Goal: Find specific page/section: Find specific page/section

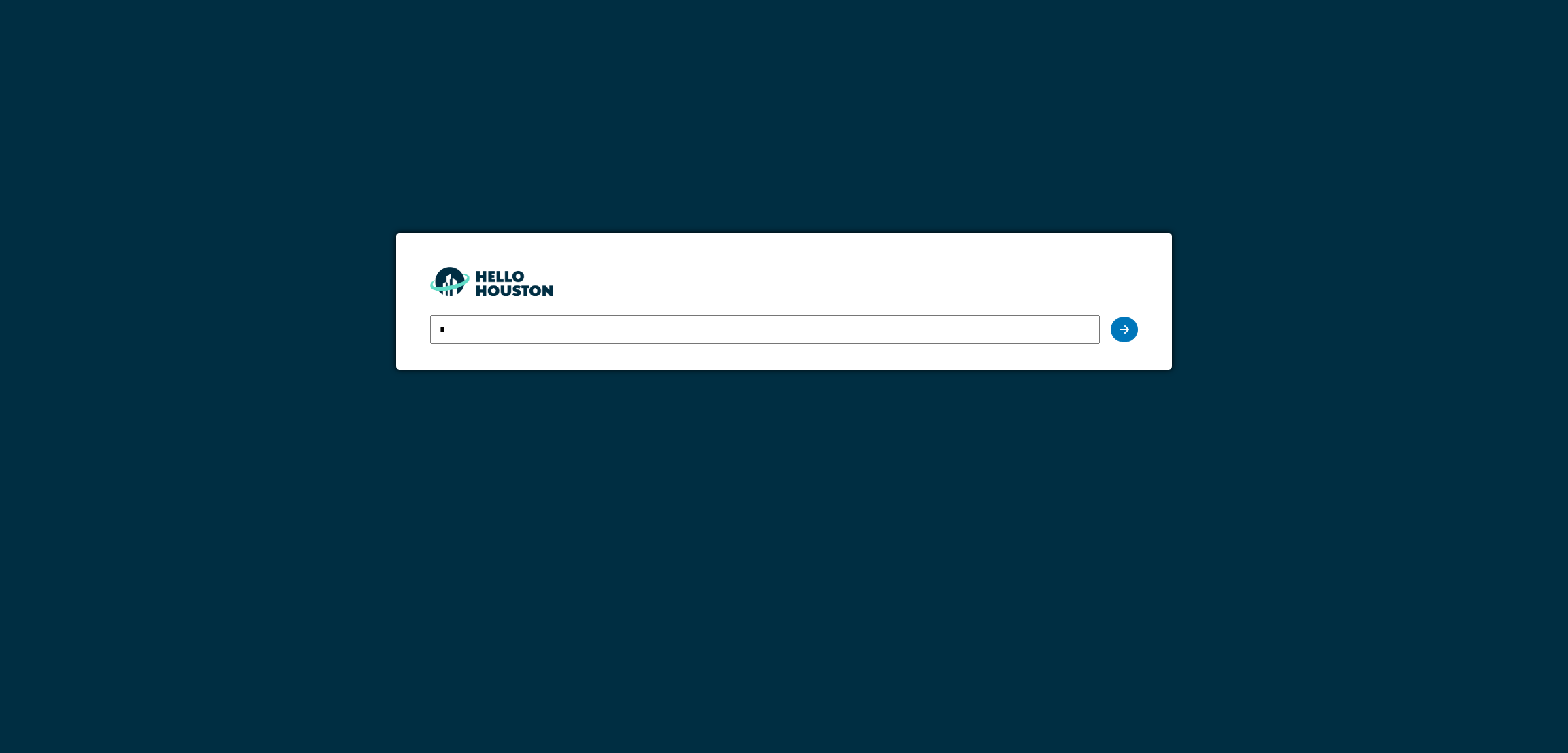
type input "**********"
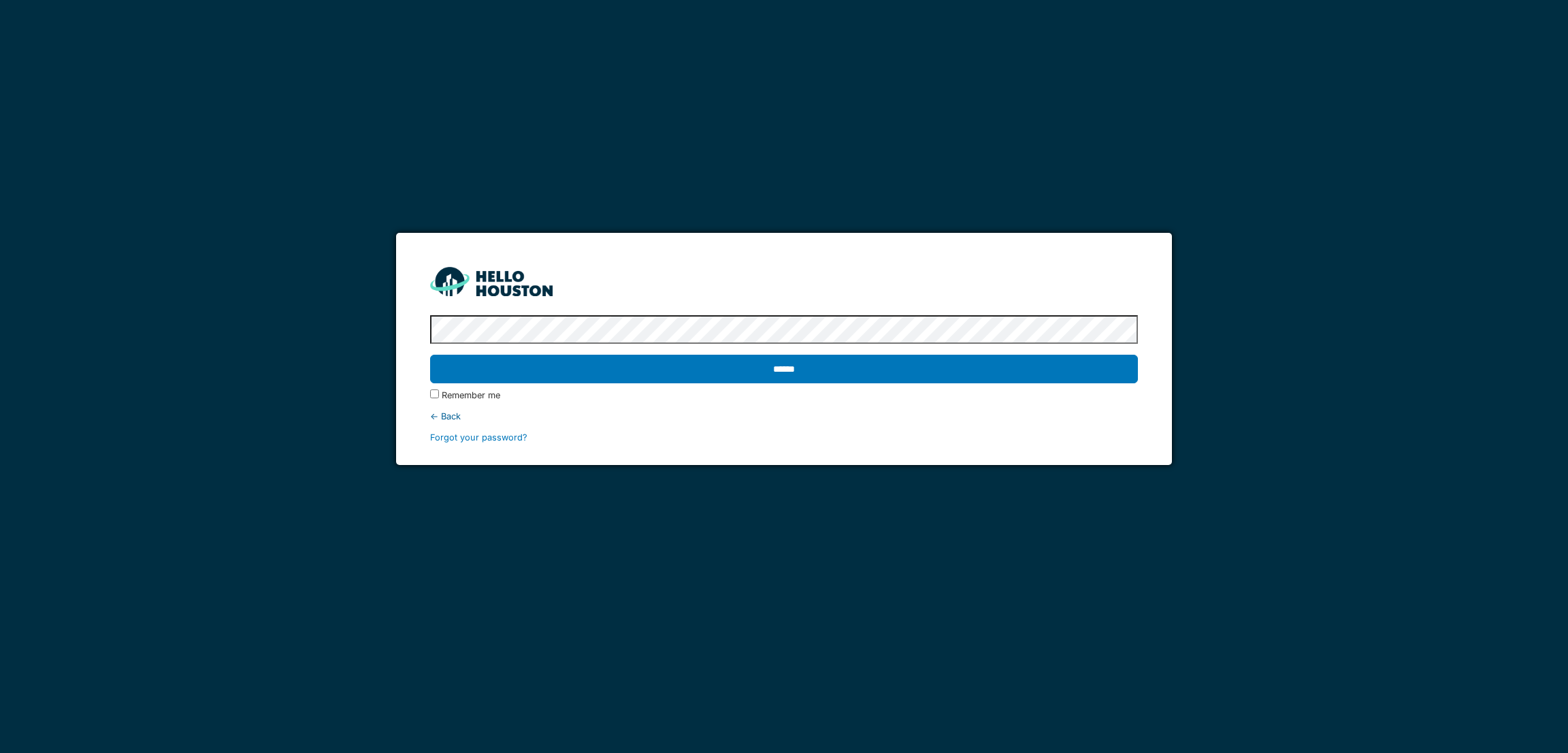
click at [430, 355] on input "******" at bounding box center [784, 368] width 707 height 29
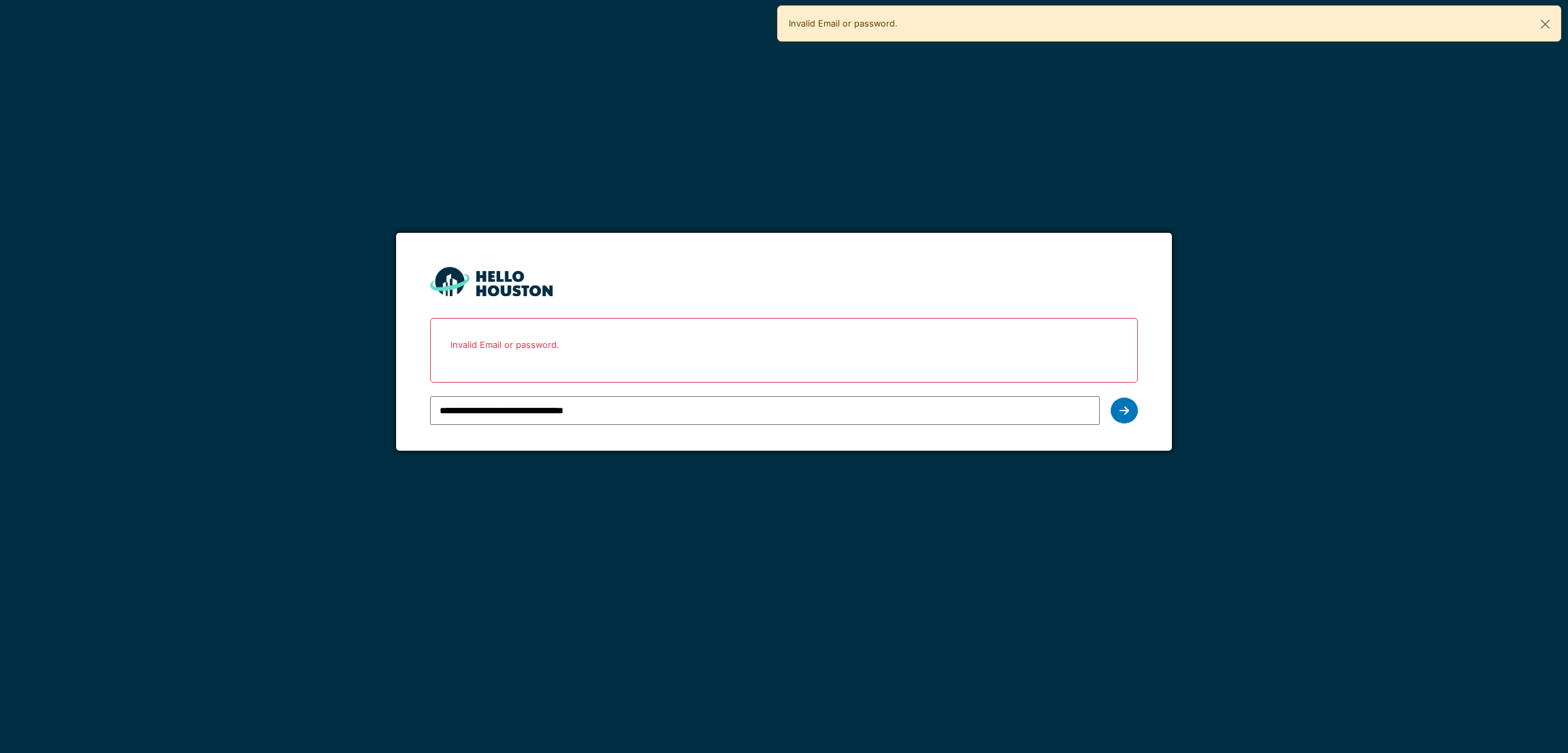
click at [660, 409] on input "**********" at bounding box center [765, 410] width 669 height 29
click at [1130, 413] on div at bounding box center [1124, 410] width 27 height 26
click at [683, 412] on input "**********" at bounding box center [765, 410] width 669 height 29
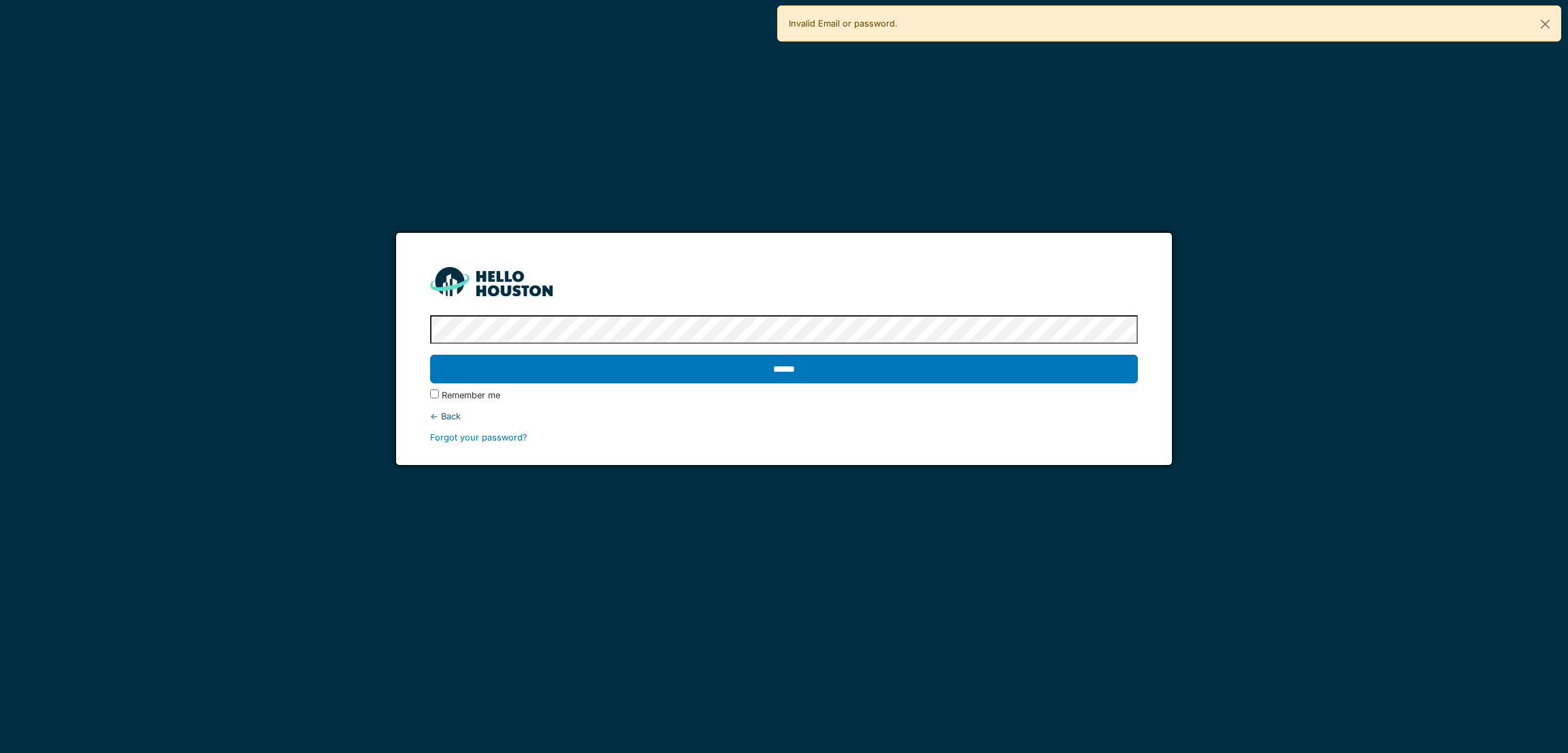
drag, startPoint x: 673, startPoint y: 410, endPoint x: 397, endPoint y: 415, distance: 276.0
click at [397, 415] on form "**********" at bounding box center [783, 349] width 775 height 232
click at [430, 355] on input "******" at bounding box center [784, 368] width 707 height 29
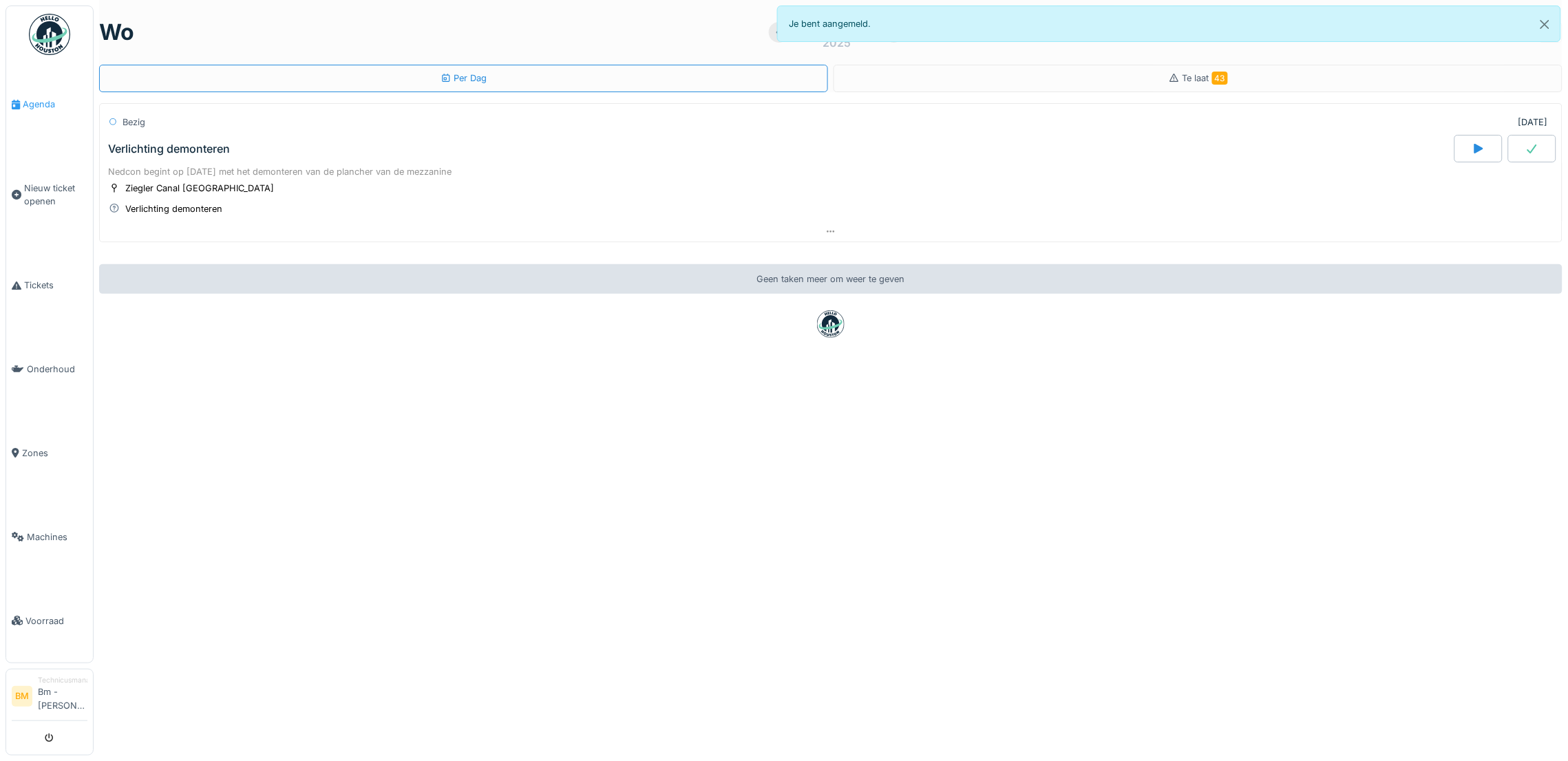
click at [30, 98] on span "Agenda" at bounding box center [55, 104] width 64 height 13
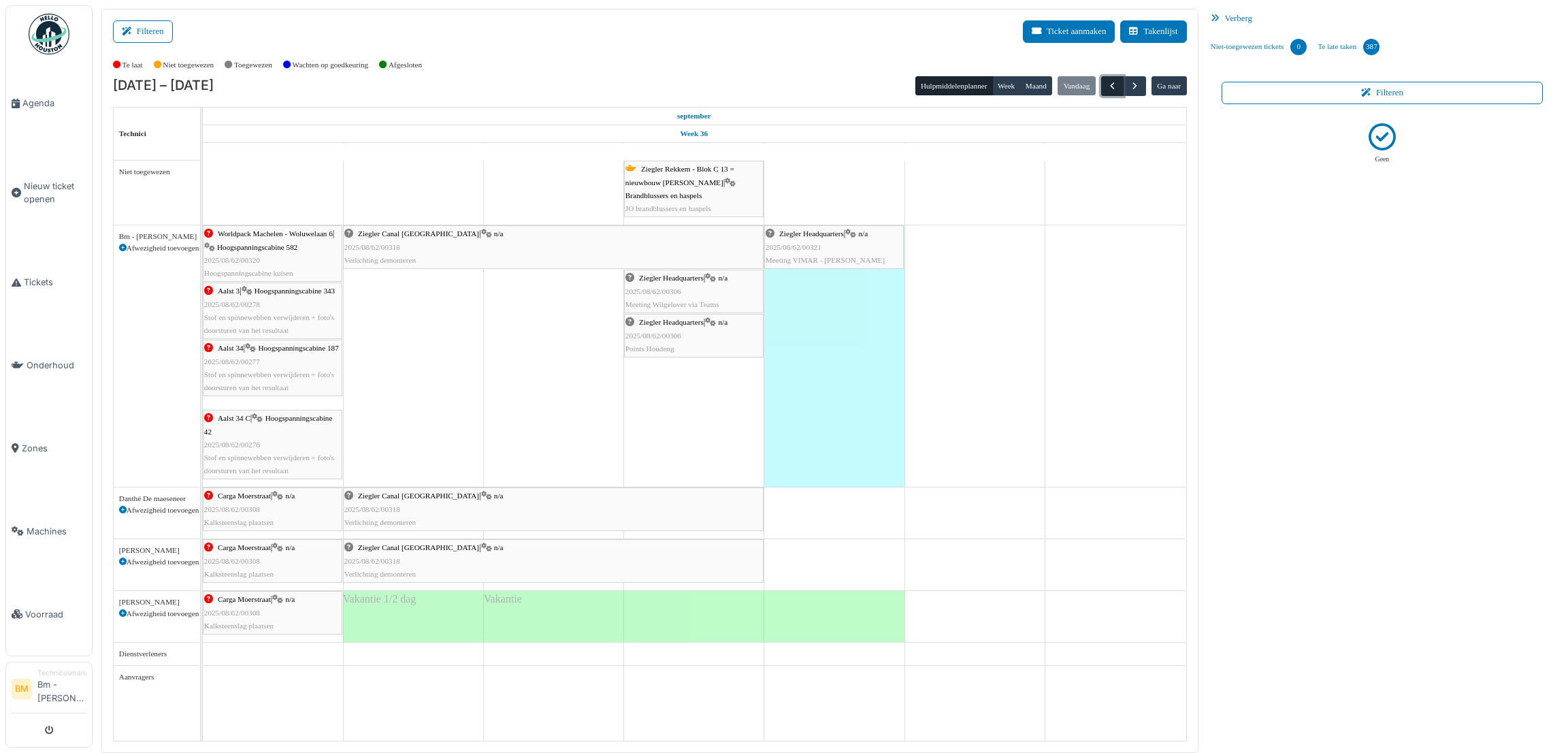
click at [1112, 94] on button "button" at bounding box center [1112, 86] width 23 height 20
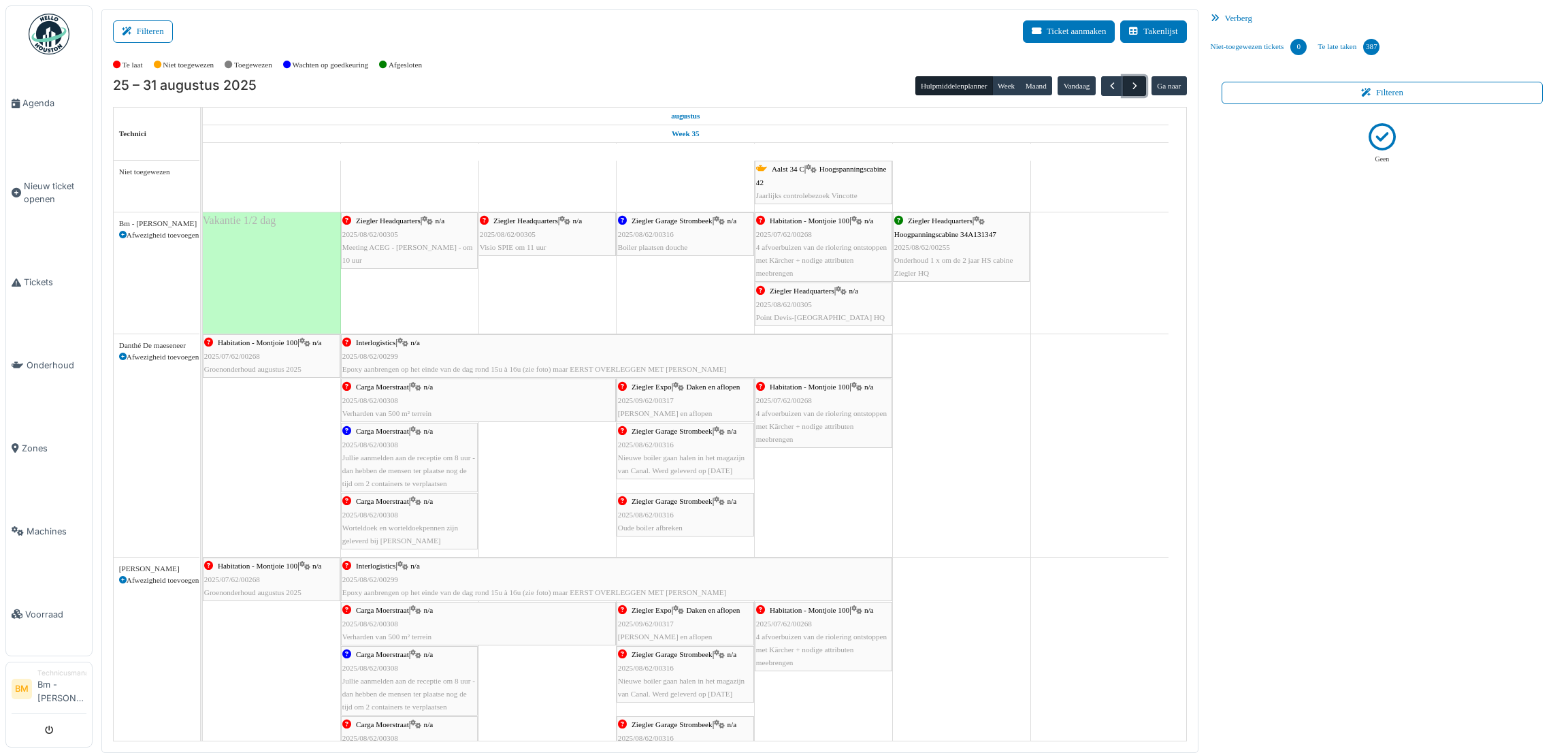
click at [1134, 89] on span "button" at bounding box center [1135, 86] width 12 height 12
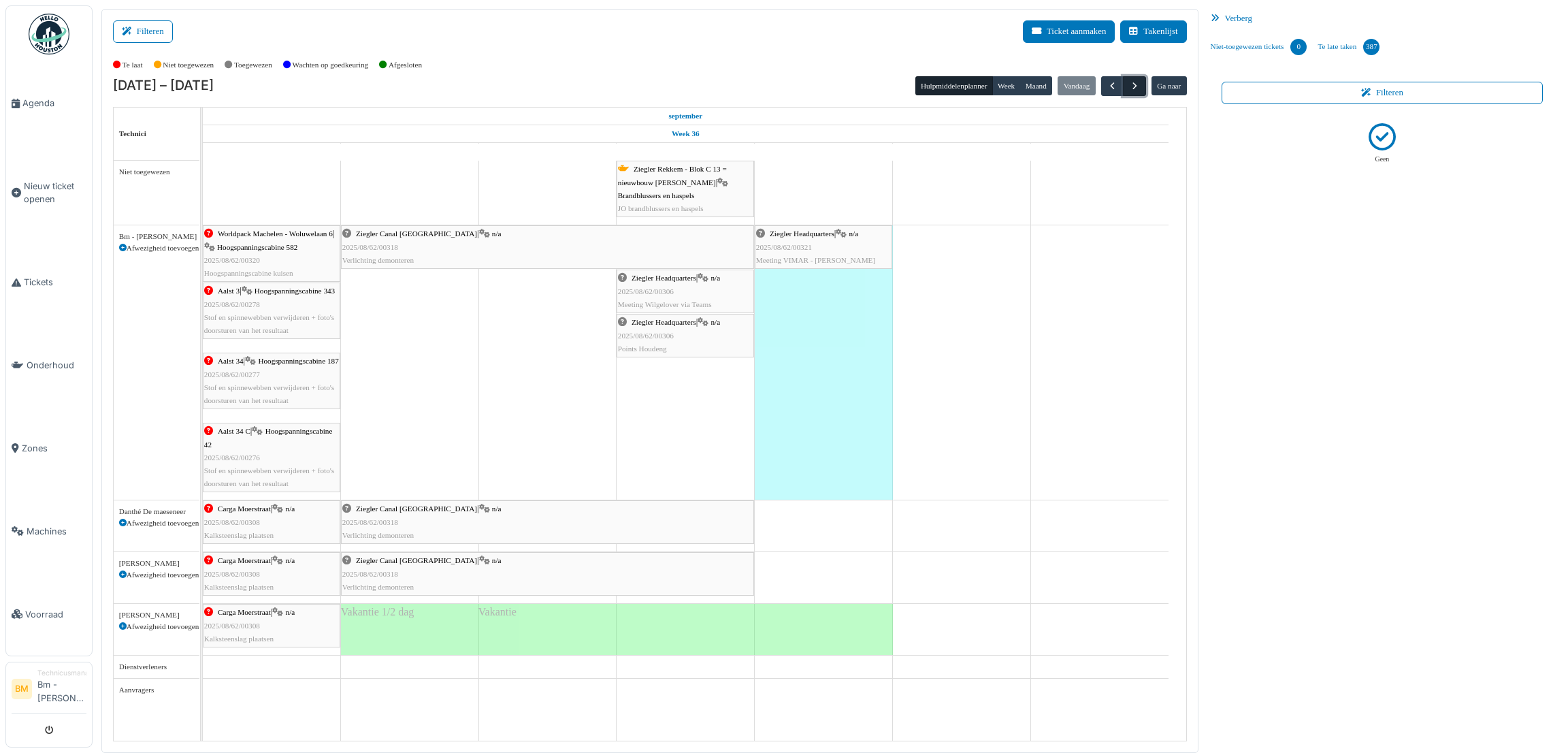
click at [1138, 88] on span "button" at bounding box center [1135, 86] width 12 height 12
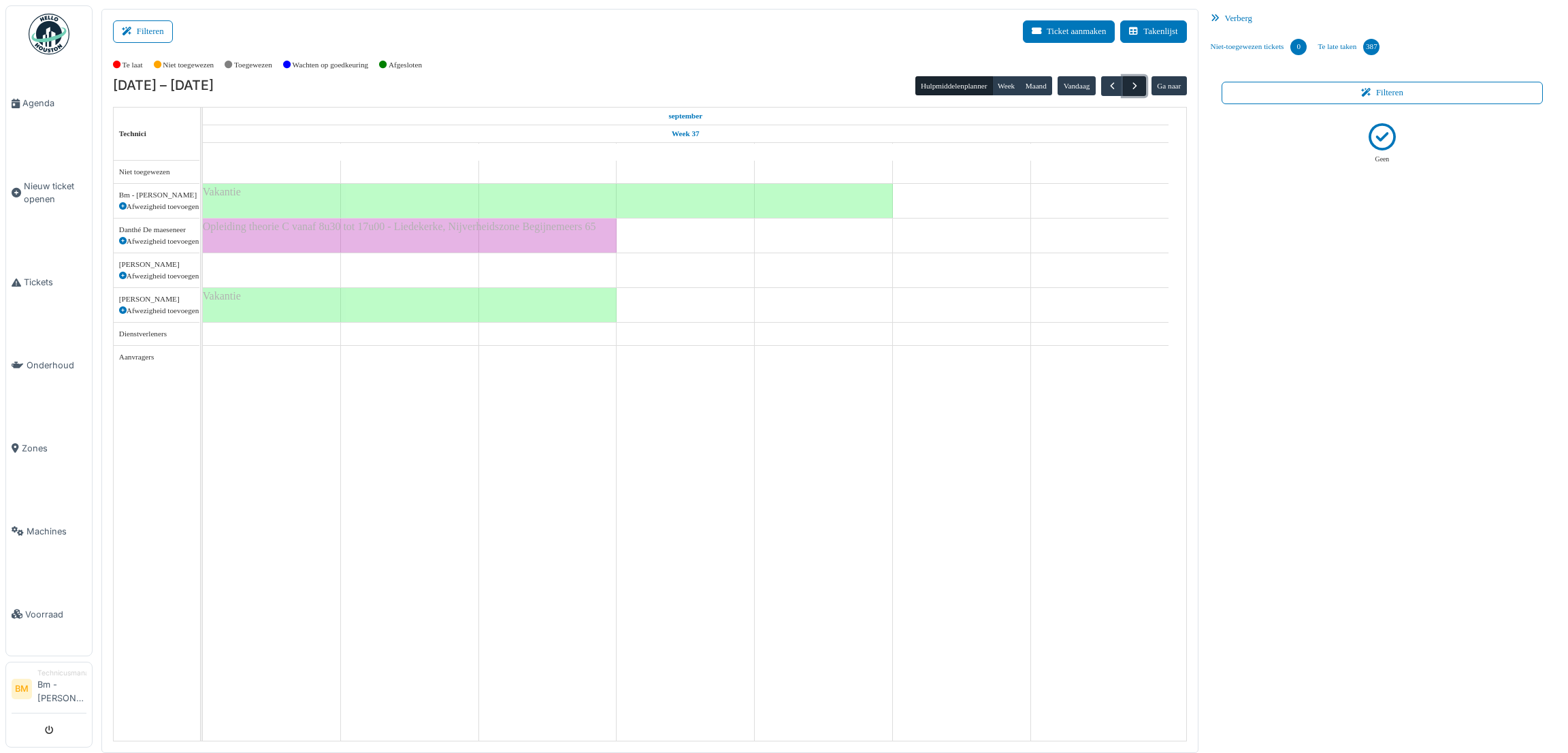
click at [1137, 87] on span "button" at bounding box center [1135, 86] width 12 height 12
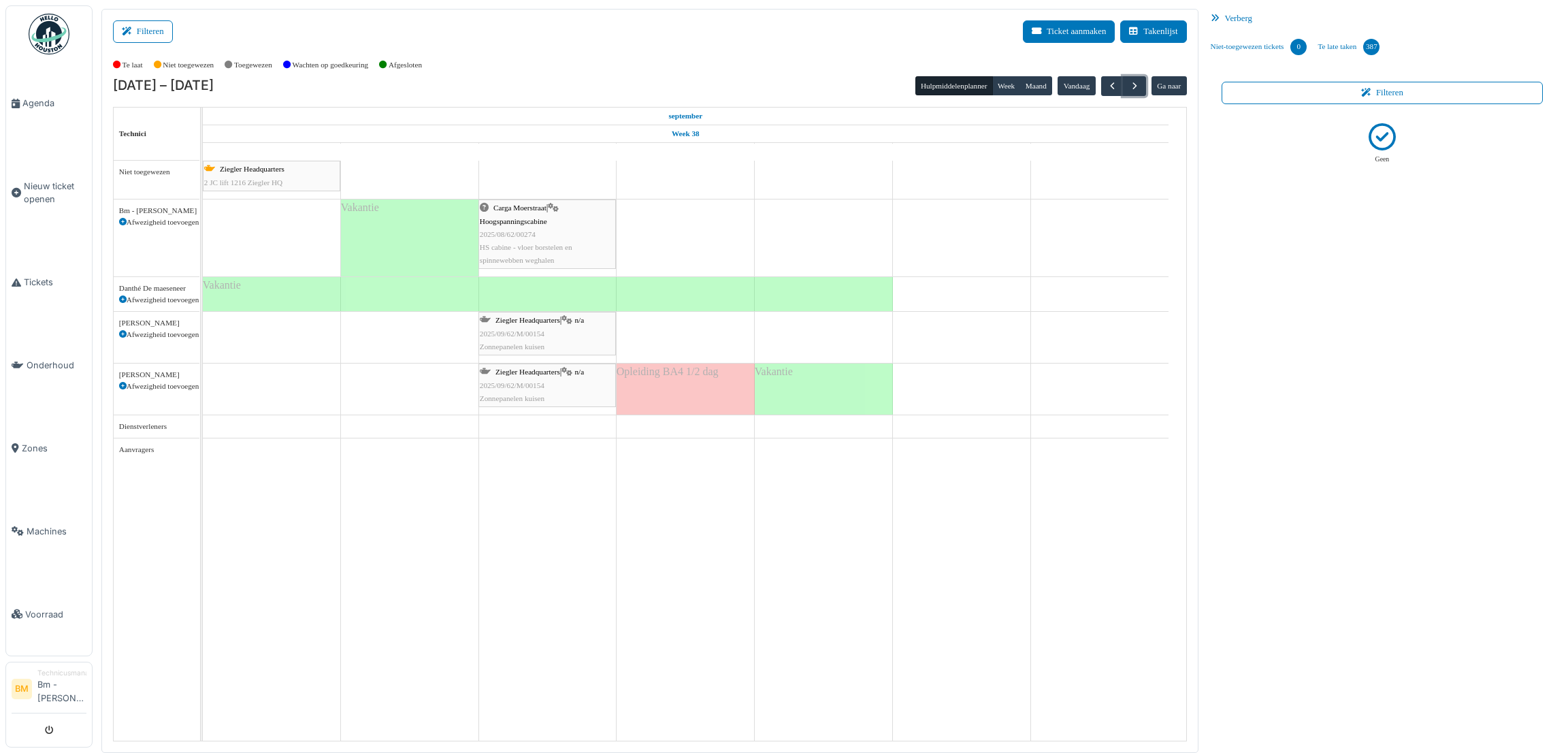
drag, startPoint x: 722, startPoint y: 373, endPoint x: 586, endPoint y: 376, distance: 136.0
click at [586, 376] on div "Vakantie Opleiding BA4 1/2 dag Ziegler Headquarters | n/a 2025/09/62/M/00154 Zo…" at bounding box center [685, 389] width 966 height 51
click at [1130, 86] on span "button" at bounding box center [1135, 86] width 12 height 12
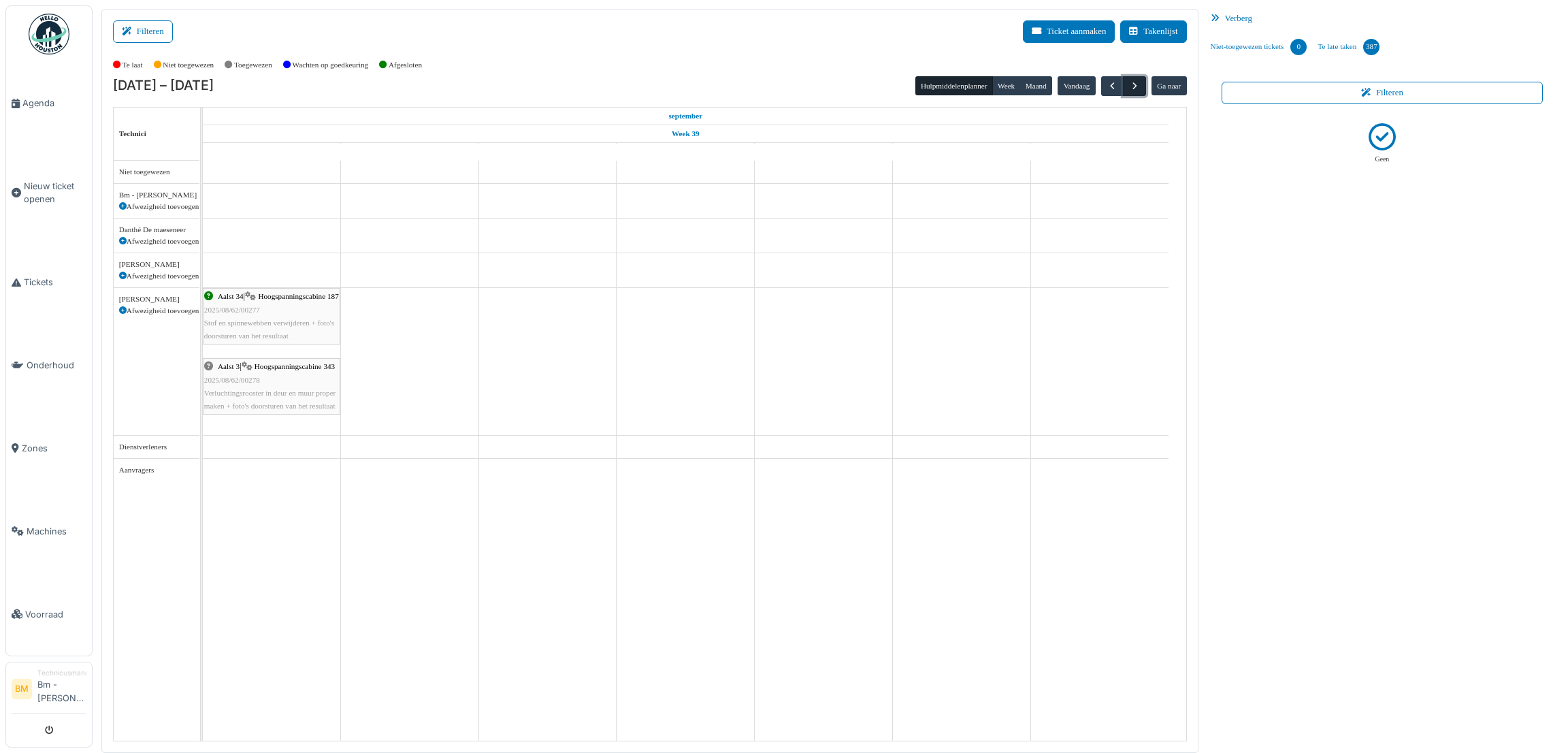
click at [1130, 86] on span "button" at bounding box center [1135, 86] width 12 height 12
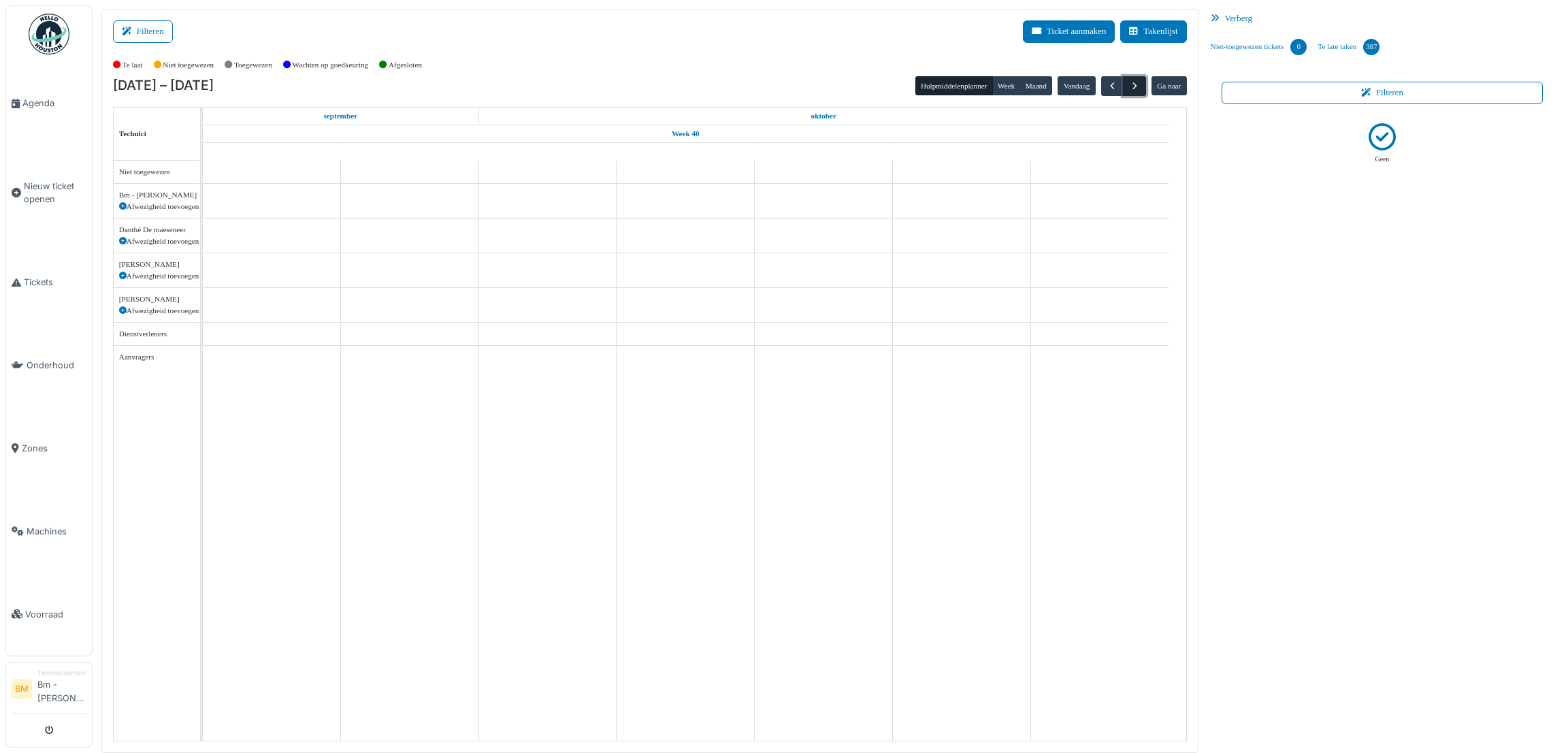
click at [1132, 82] on span "button" at bounding box center [1135, 86] width 12 height 12
click at [1140, 83] on button "button" at bounding box center [1134, 86] width 23 height 20
click at [1109, 91] on span "button" at bounding box center [1113, 86] width 12 height 12
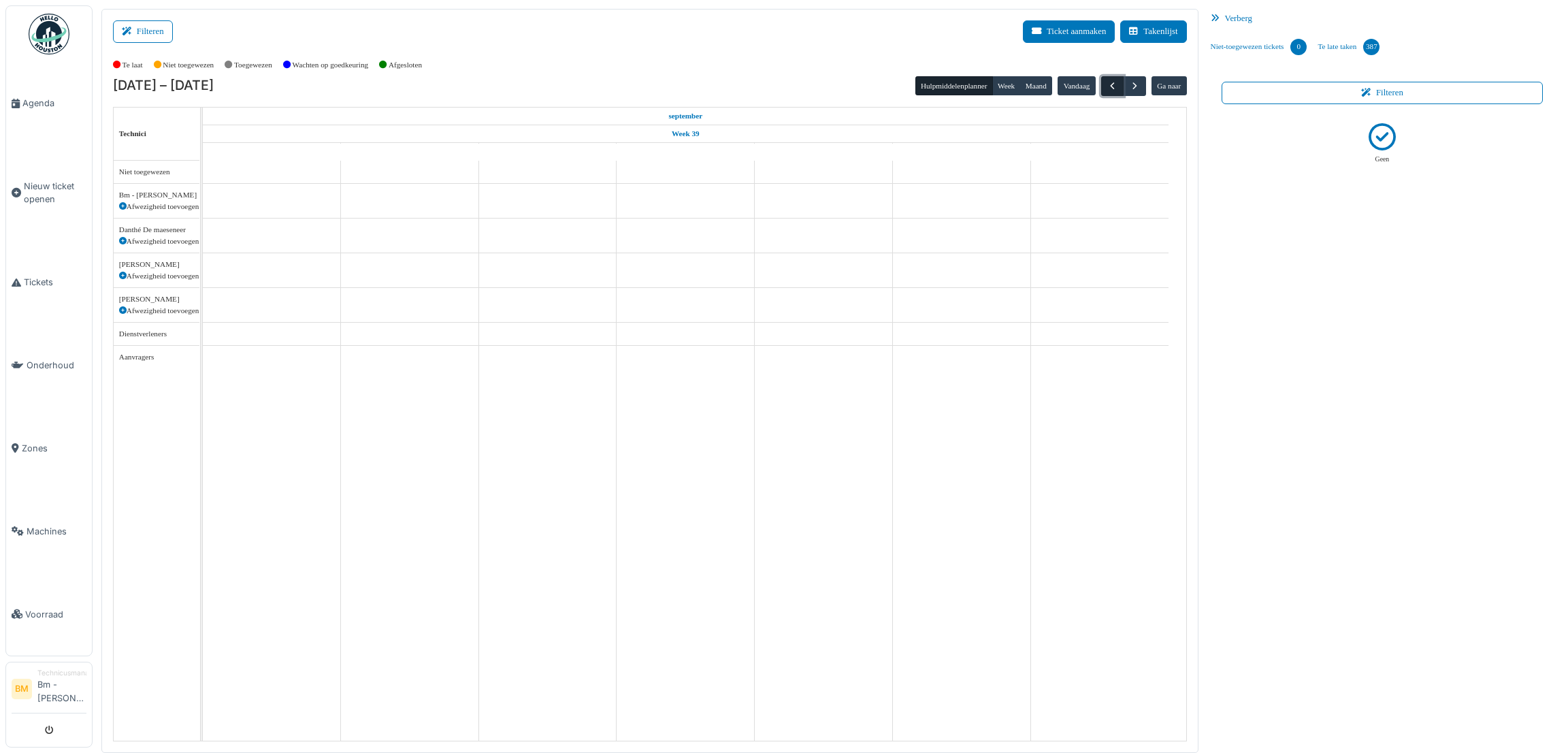
click at [1109, 91] on span "button" at bounding box center [1113, 86] width 12 height 12
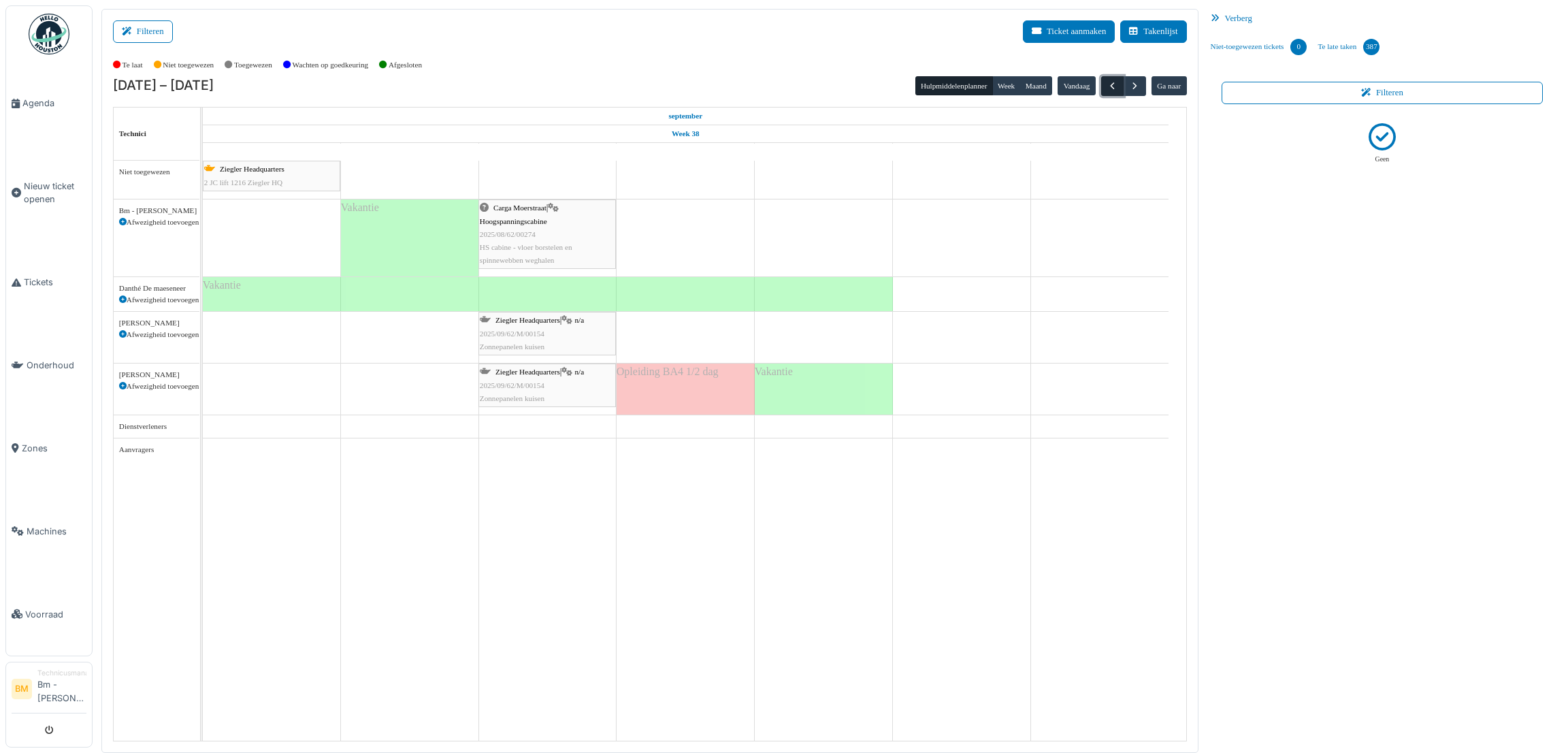
click at [1116, 78] on button "button" at bounding box center [1112, 86] width 23 height 20
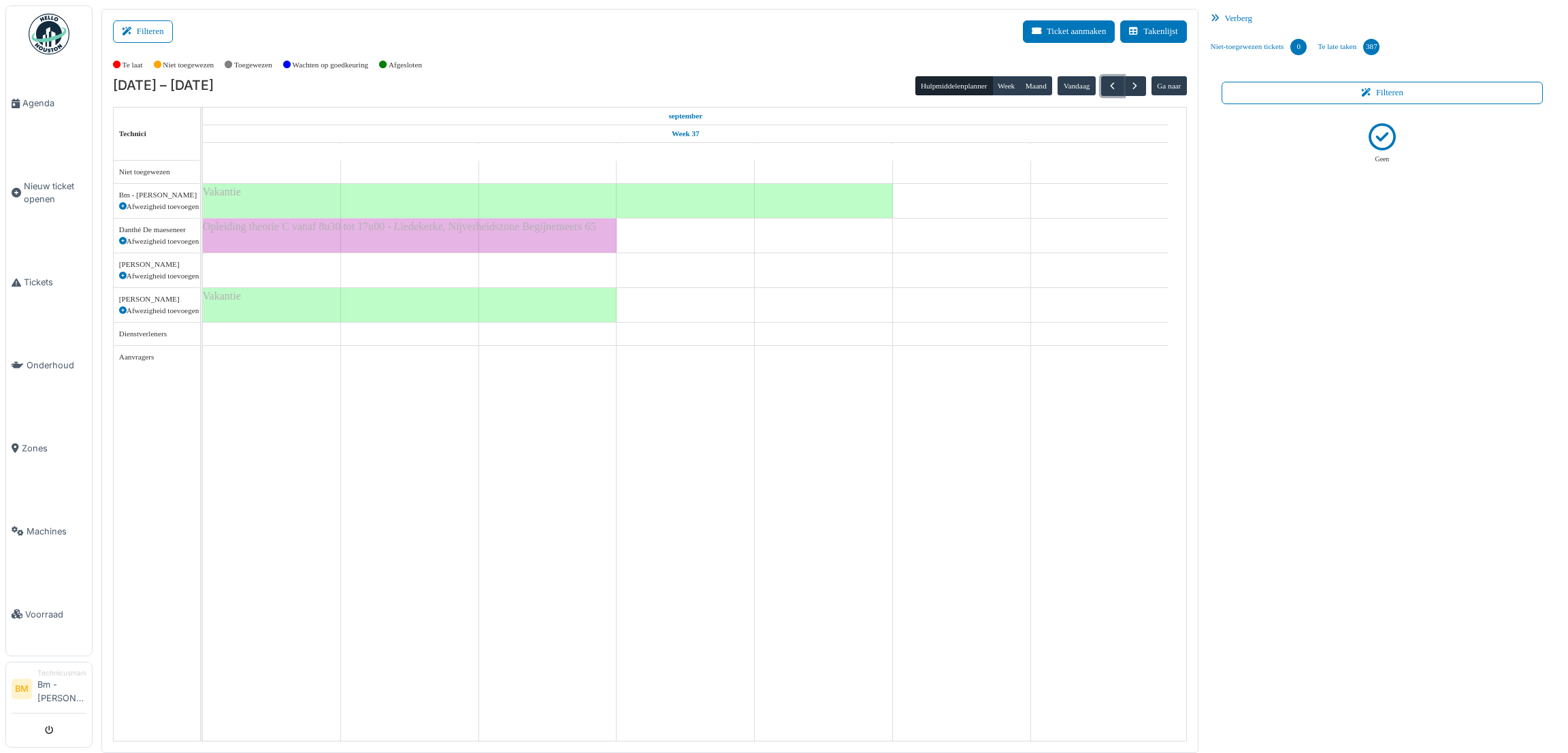
drag, startPoint x: 596, startPoint y: 226, endPoint x: 244, endPoint y: 231, distance: 352.0
click at [244, 232] on div "Opleiding theorie C vanaf 8u30 tot 17u00 - Liedekerke, Nijverheidszone Begijnem…" at bounding box center [409, 235] width 414 height 34
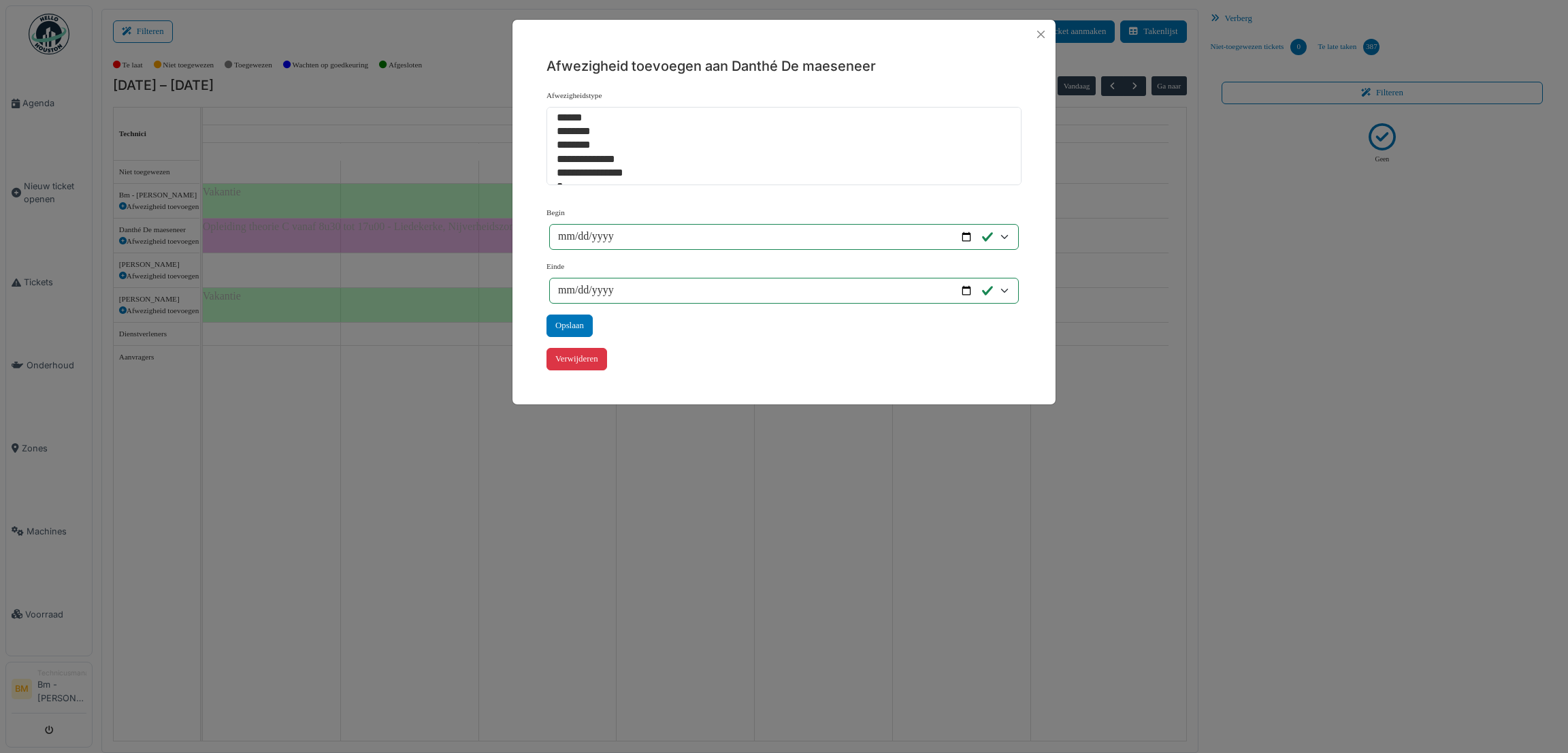
click at [277, 229] on div "**********" at bounding box center [784, 376] width 1568 height 753
click at [1039, 31] on button "Close" at bounding box center [1040, 34] width 18 height 18
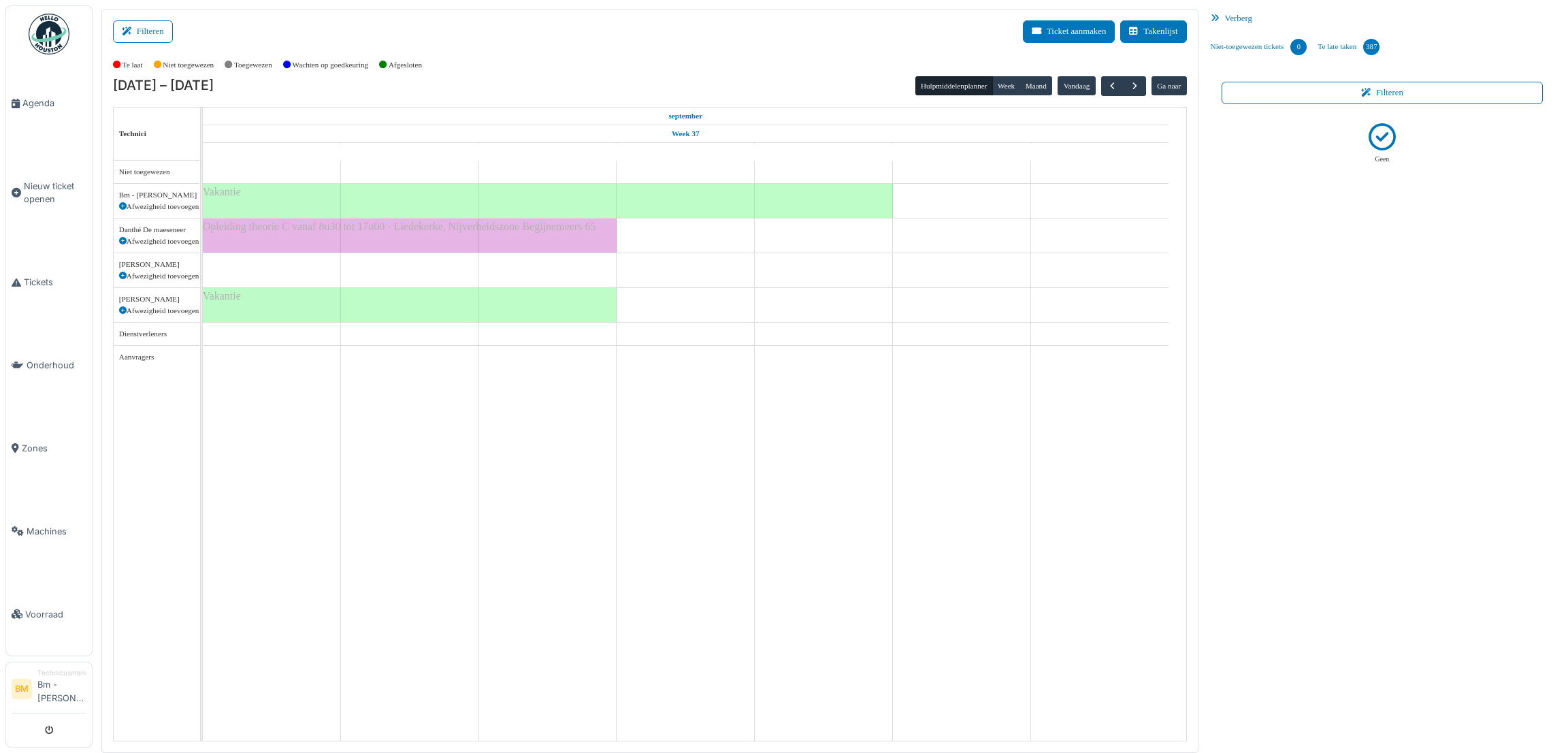
drag, startPoint x: 329, startPoint y: 229, endPoint x: 463, endPoint y: 228, distance: 134.0
click at [463, 228] on span "Opleiding theorie C vanaf 8u30 tot 17u00 - Liedekerke, Nijverheidszone Begijnem…" at bounding box center [399, 226] width 393 height 12
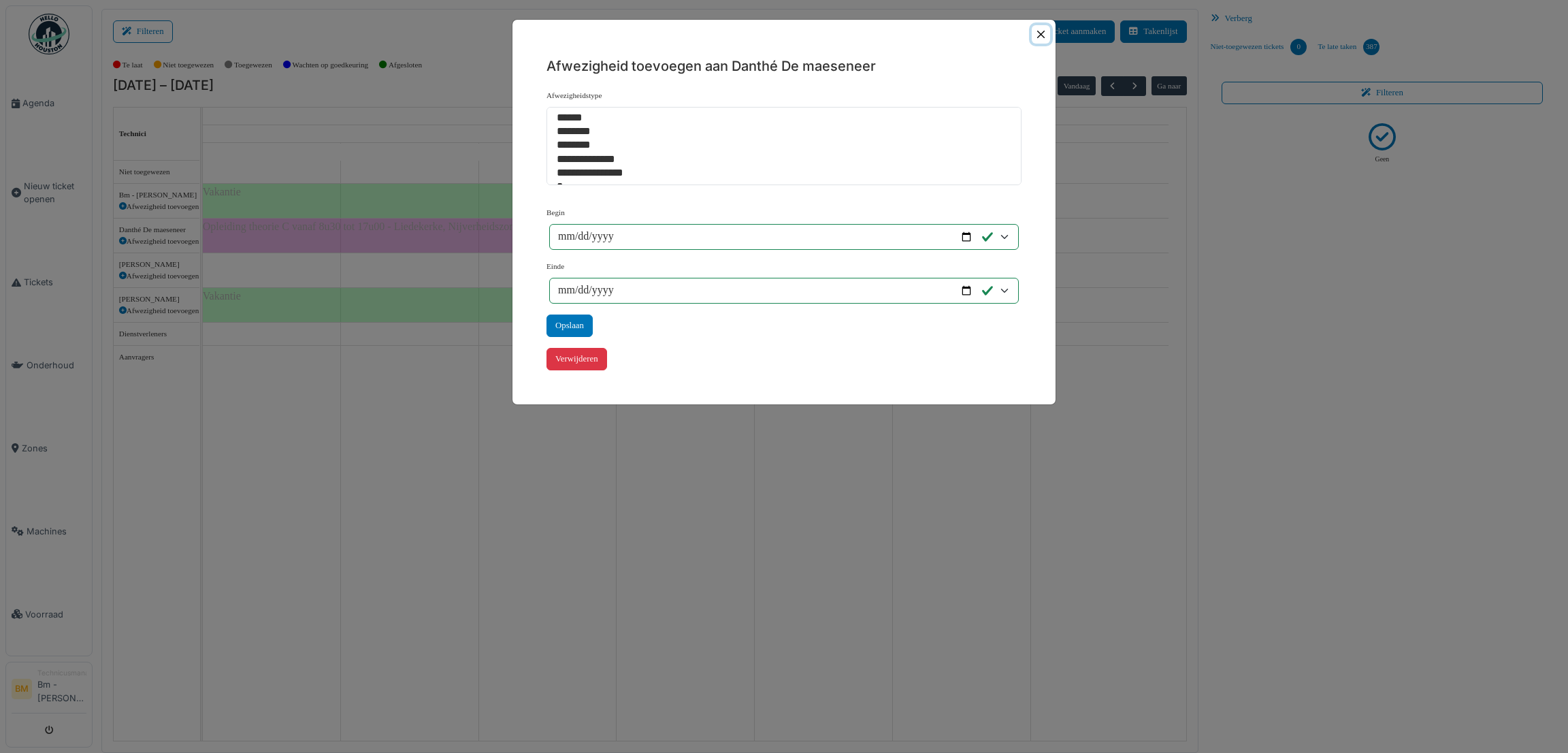
click at [1042, 41] on button "Close" at bounding box center [1040, 34] width 18 height 18
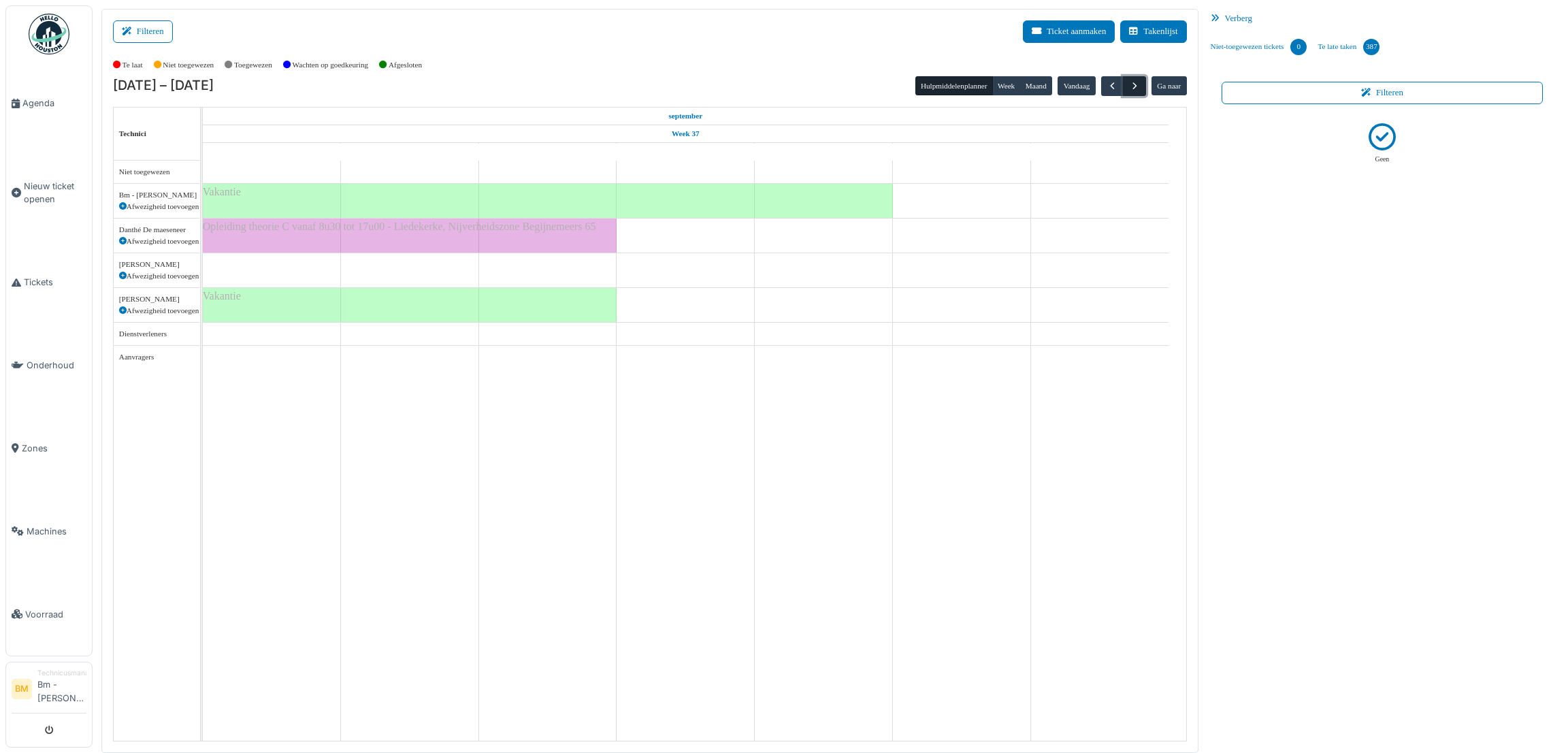
click at [1141, 85] on button "button" at bounding box center [1134, 86] width 23 height 20
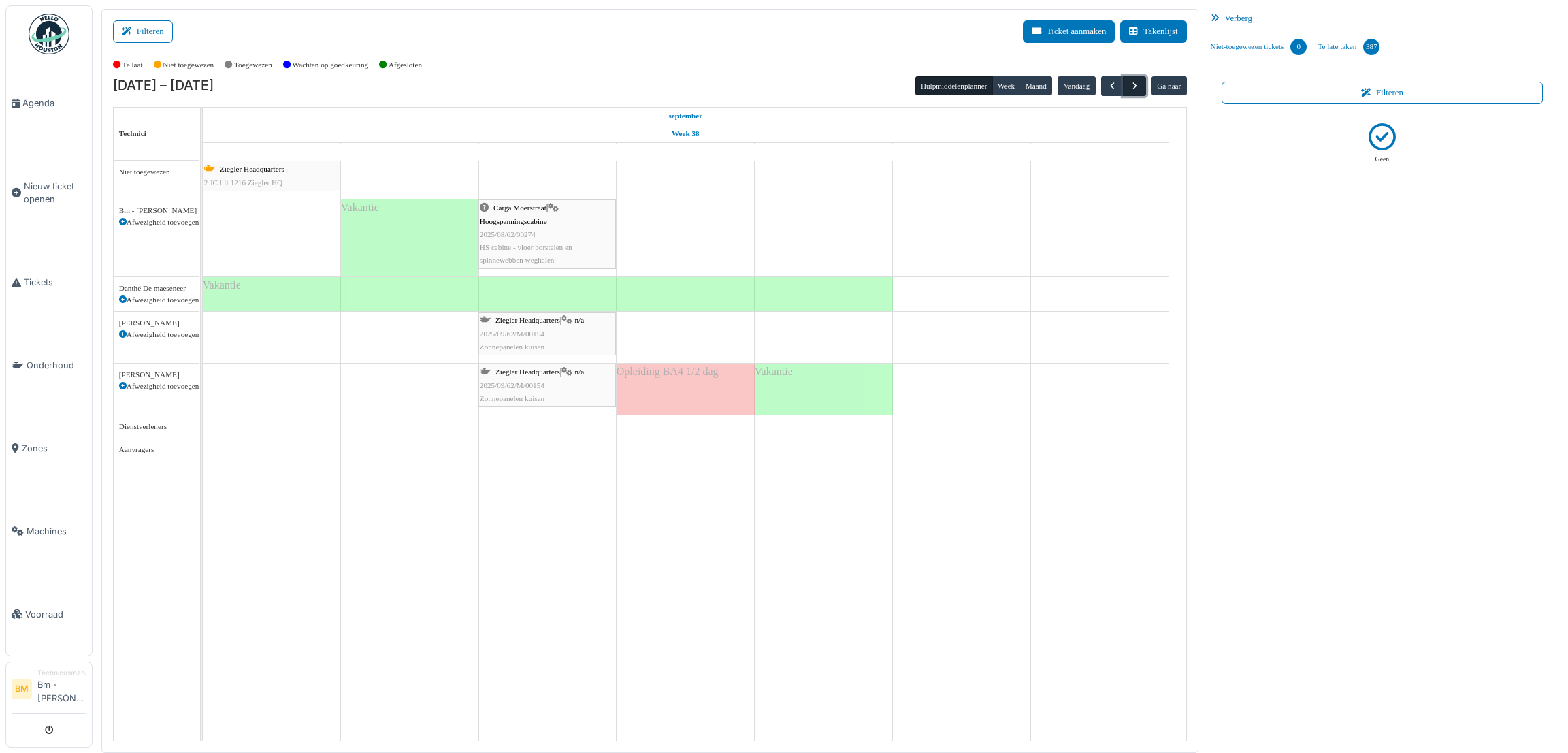
click at [1141, 85] on button "button" at bounding box center [1134, 86] width 23 height 20
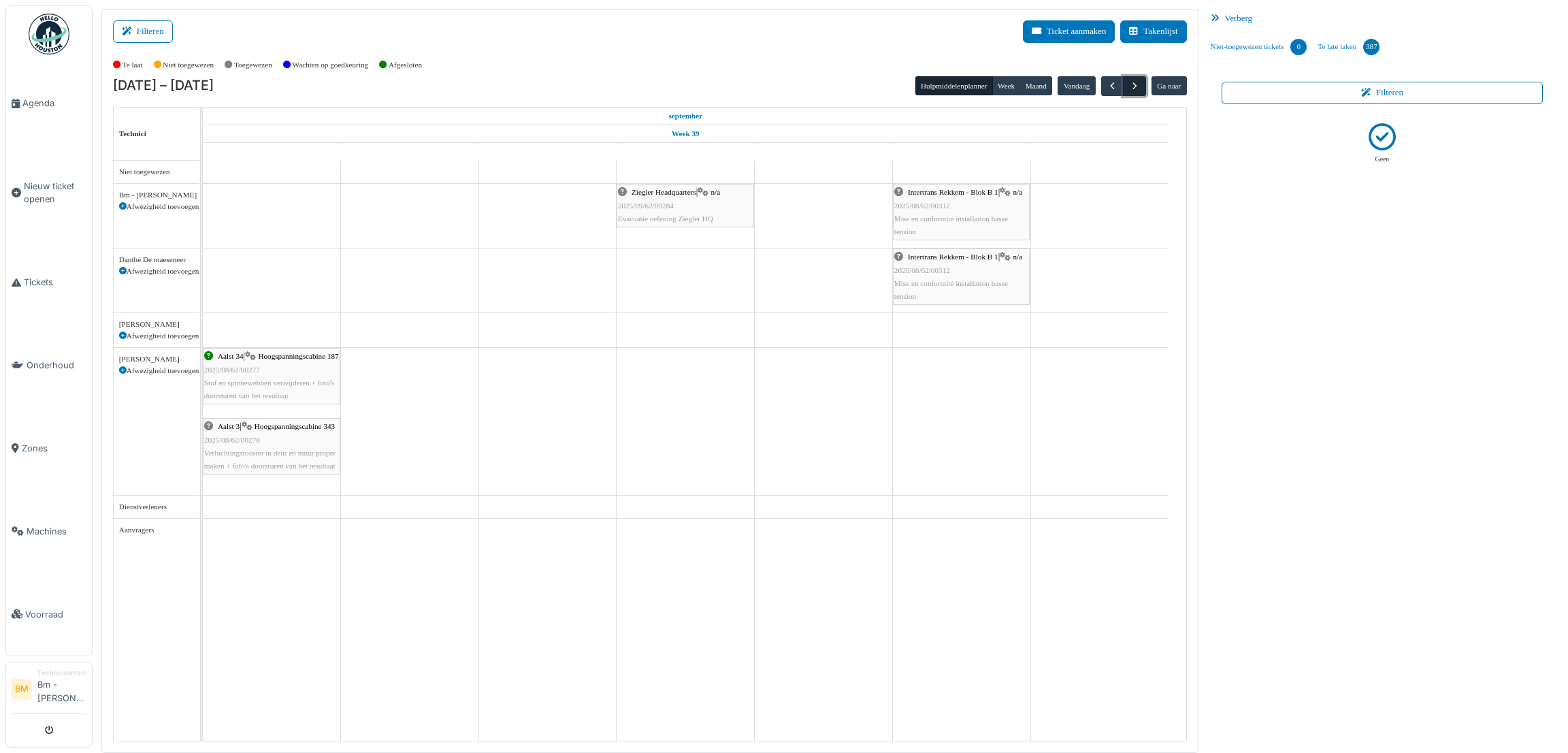
click at [1130, 88] on span "button" at bounding box center [1135, 86] width 12 height 12
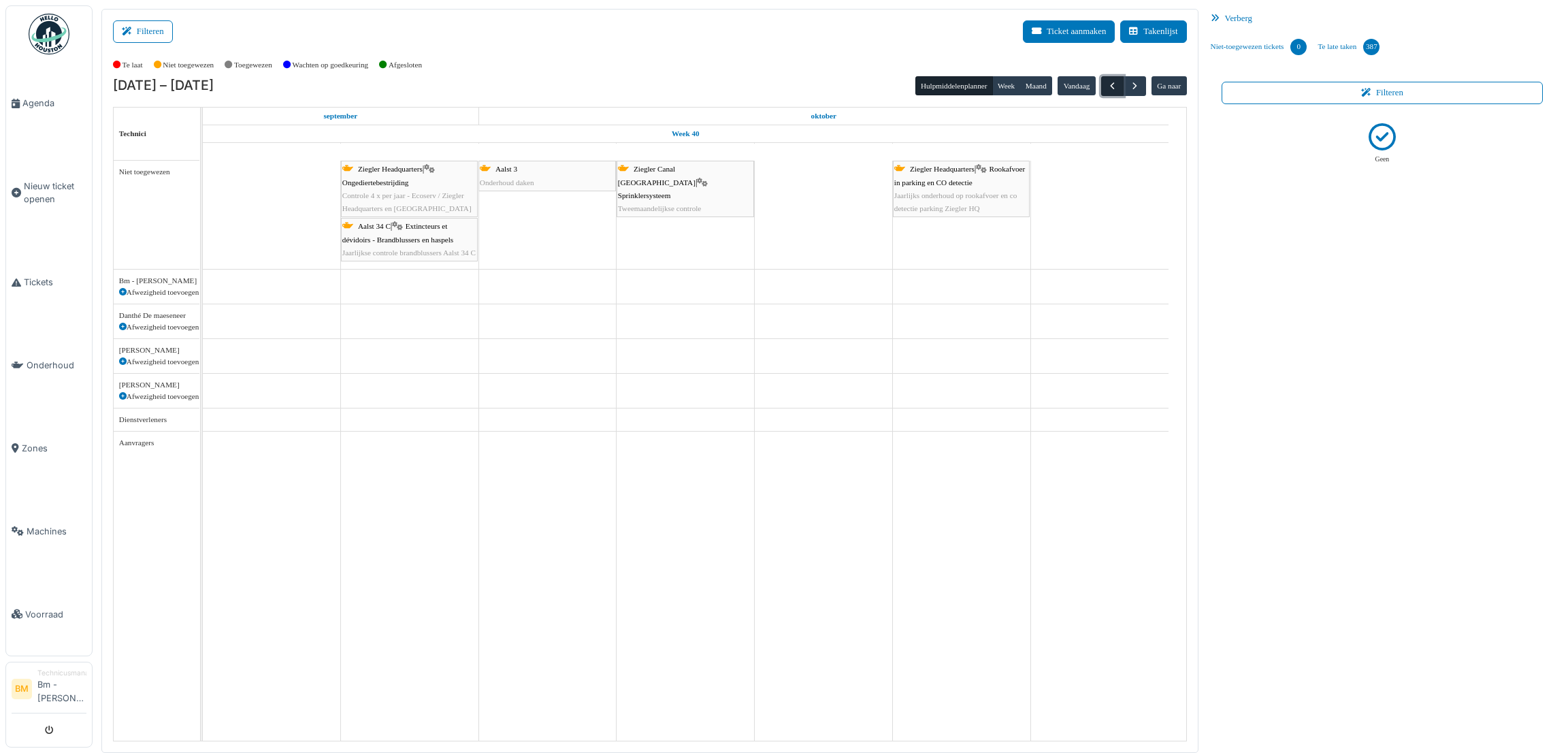
click at [1109, 88] on span "button" at bounding box center [1113, 86] width 12 height 12
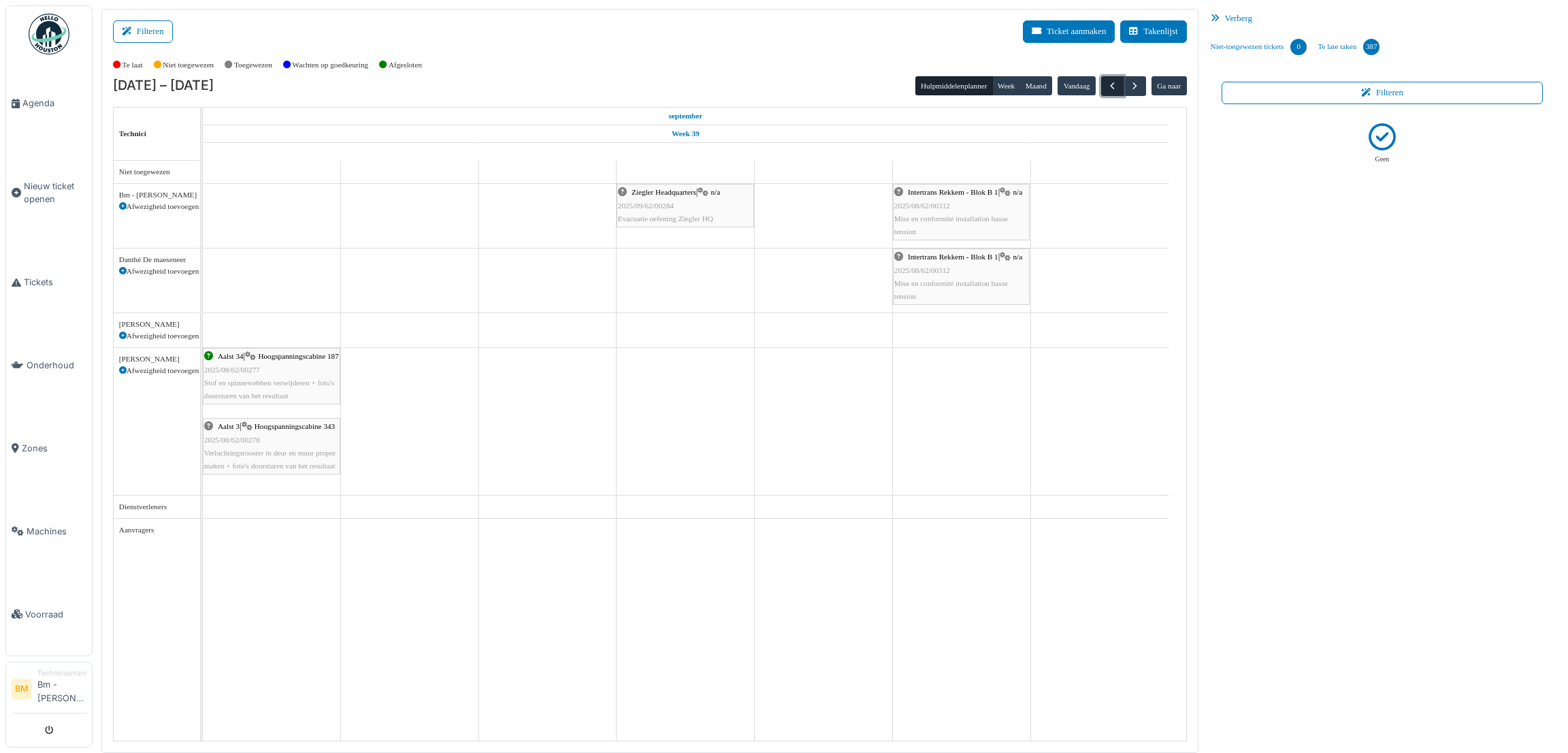
click at [1109, 88] on span "button" at bounding box center [1113, 86] width 12 height 12
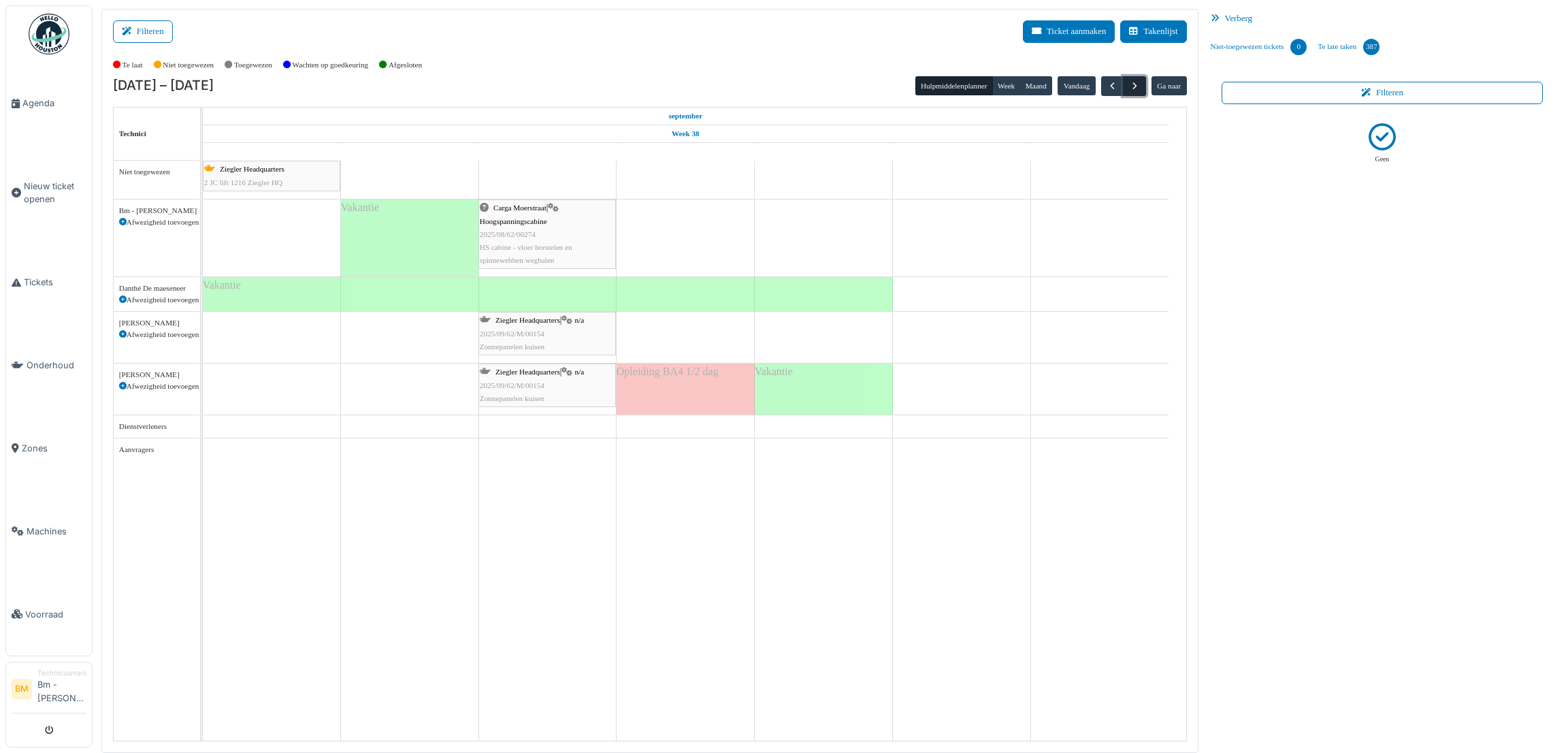
click at [1129, 85] on span "button" at bounding box center [1135, 86] width 12 height 12
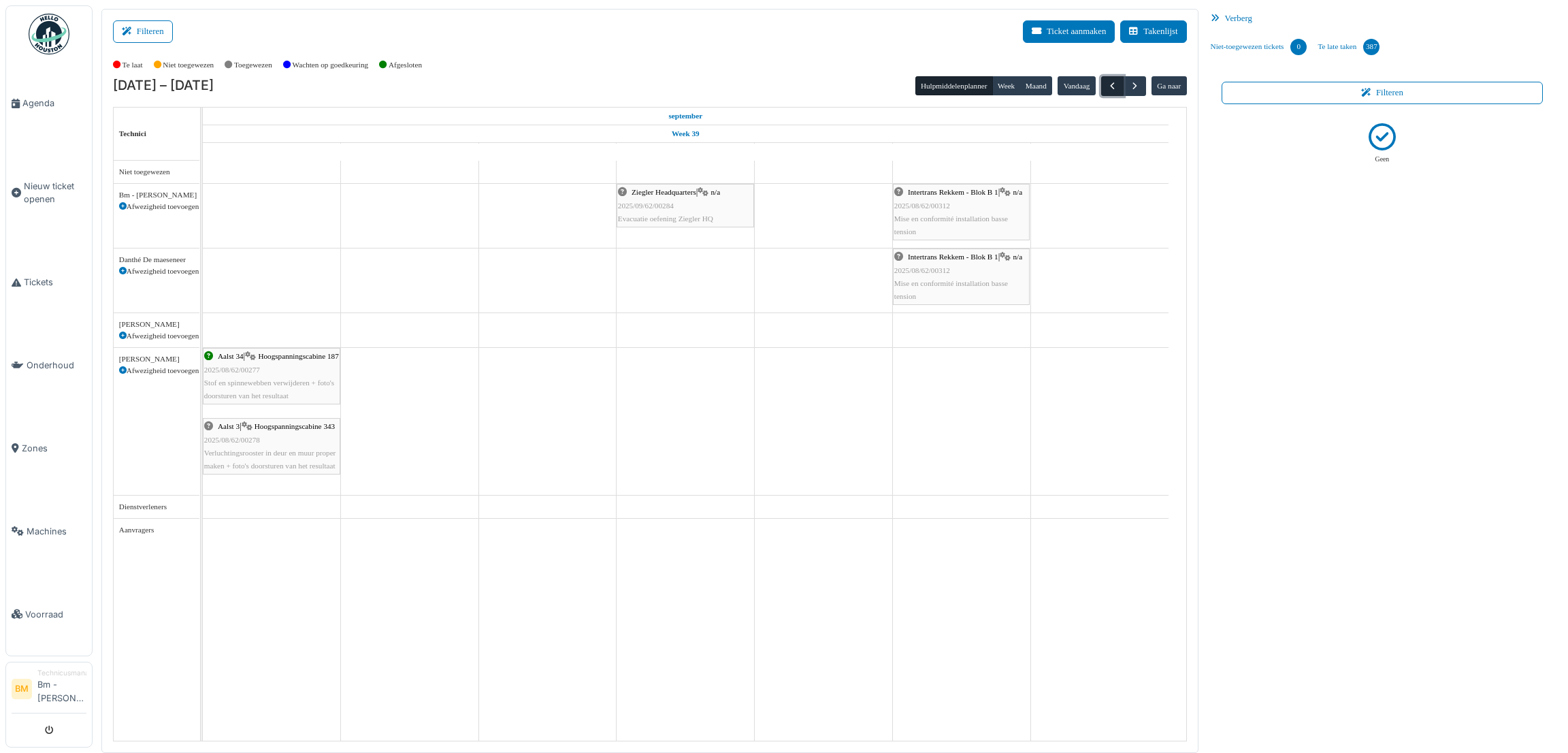
click at [1111, 87] on span "button" at bounding box center [1113, 86] width 12 height 12
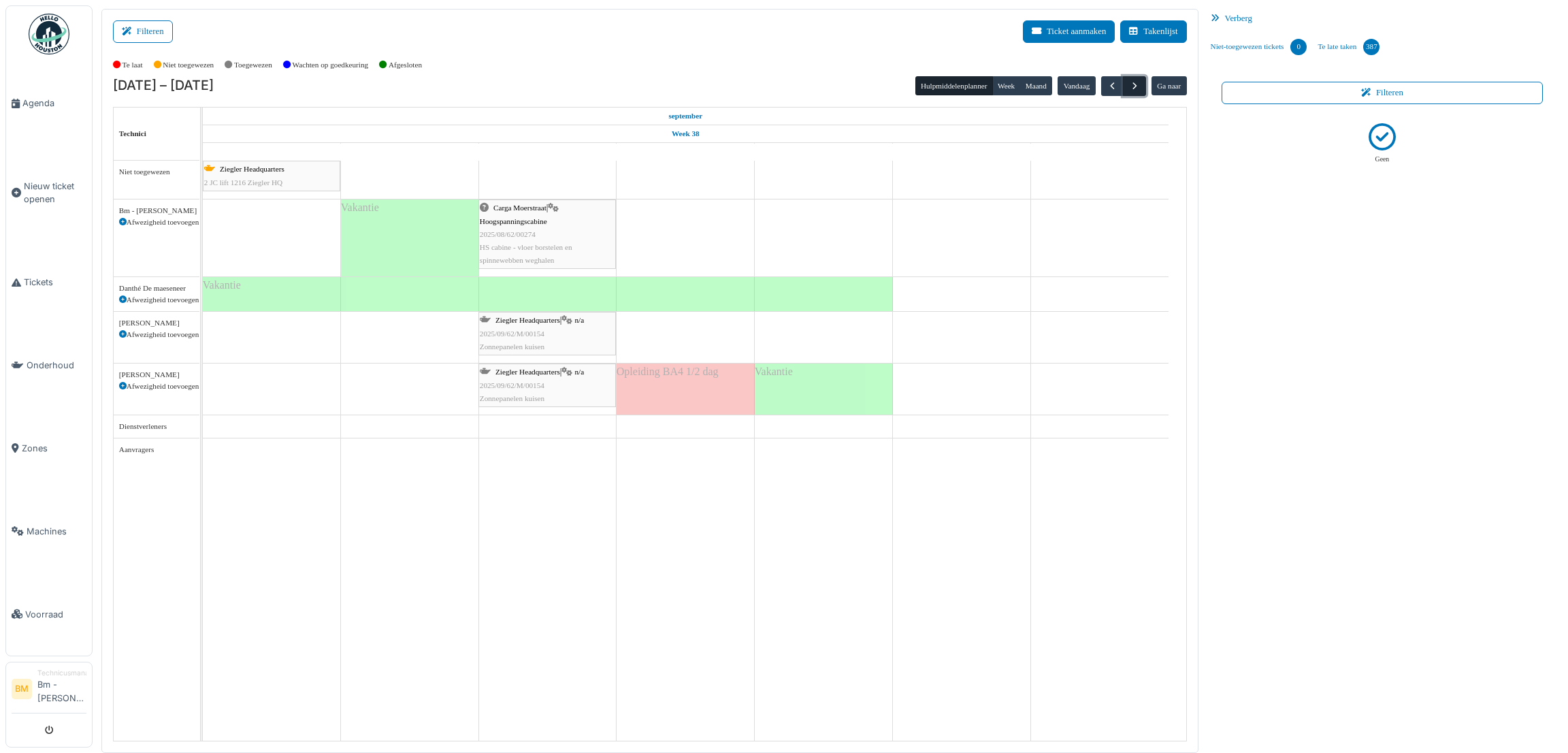
click at [1132, 82] on span "button" at bounding box center [1135, 86] width 12 height 12
